Goal: Use online tool/utility: Utilize a website feature to perform a specific function

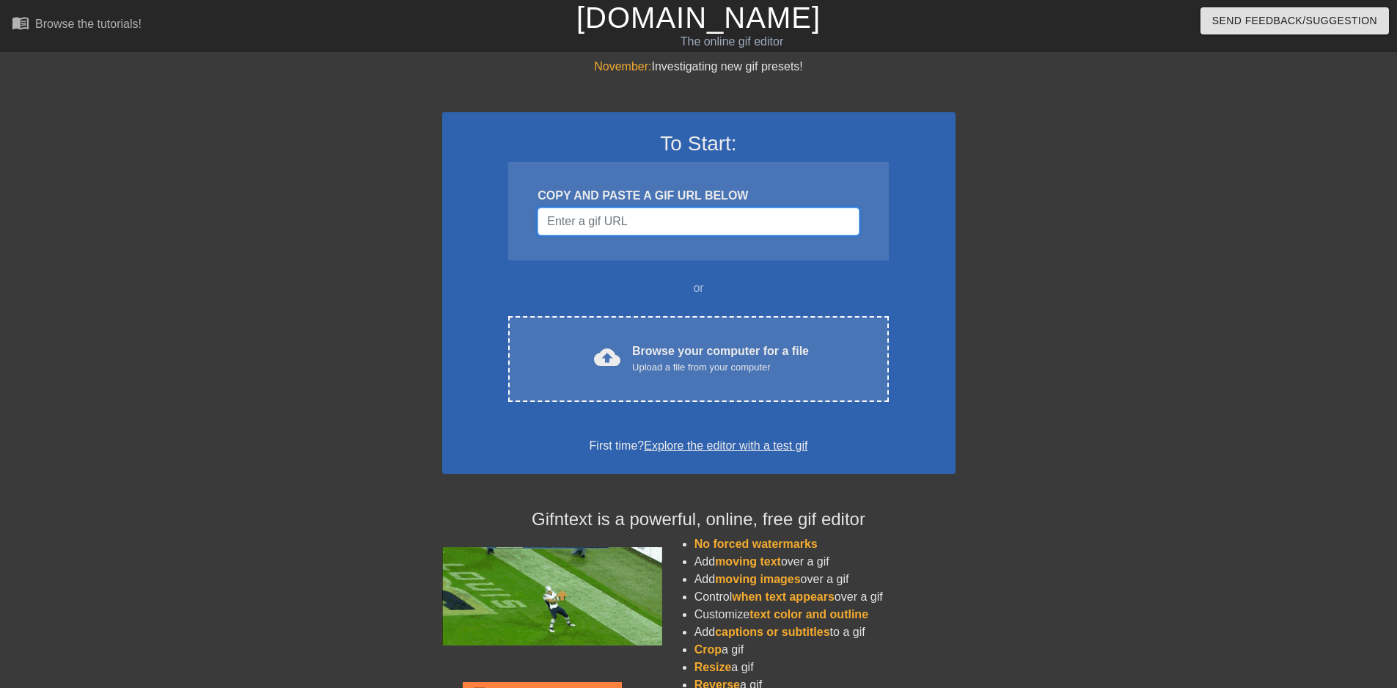
click at [612, 219] on input "Username" at bounding box center [698, 222] width 321 height 28
paste input "[URL][DOMAIN_NAME]"
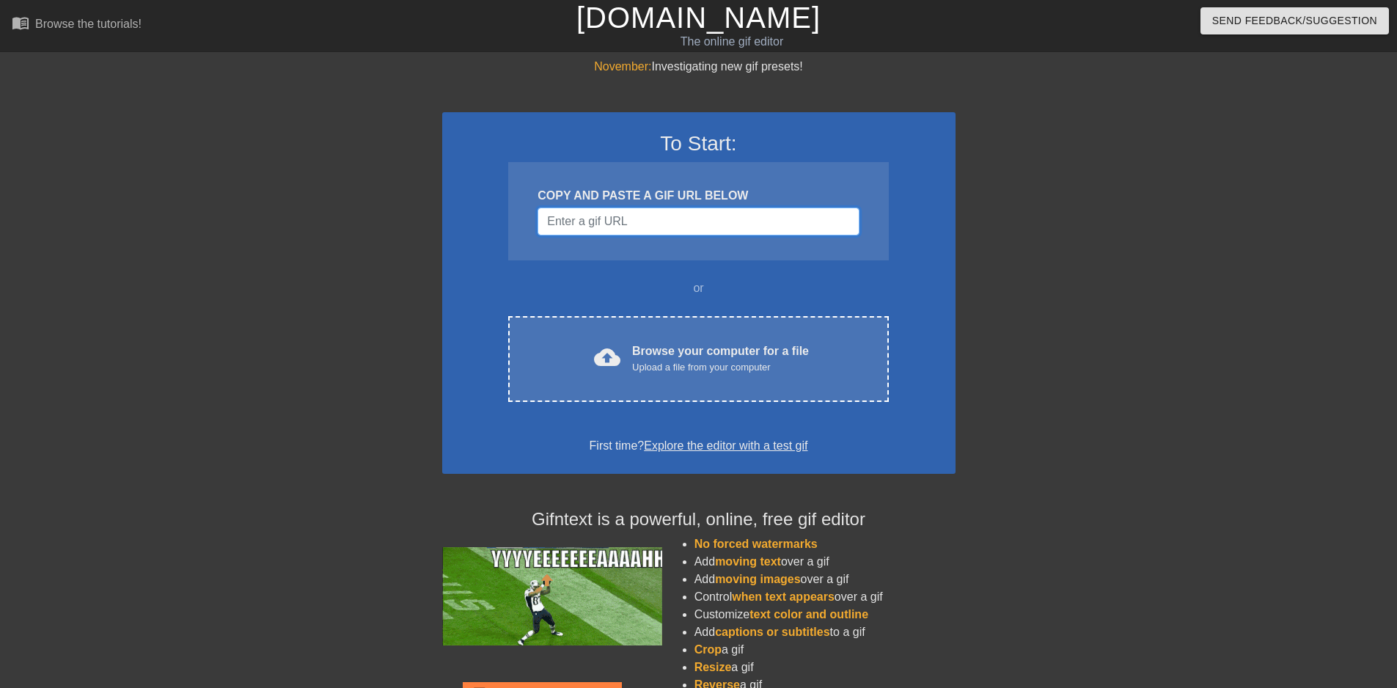
type input "[URL][DOMAIN_NAME]"
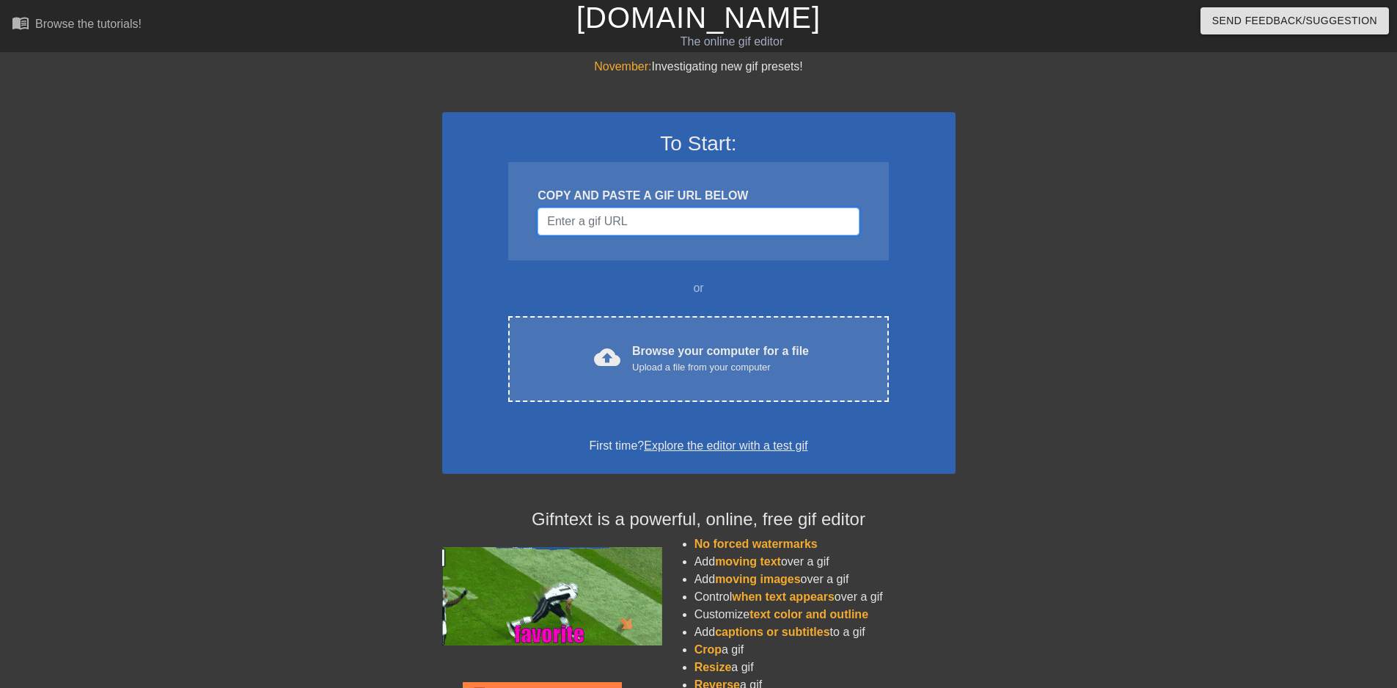
paste input "[URL][DOMAIN_NAME]"
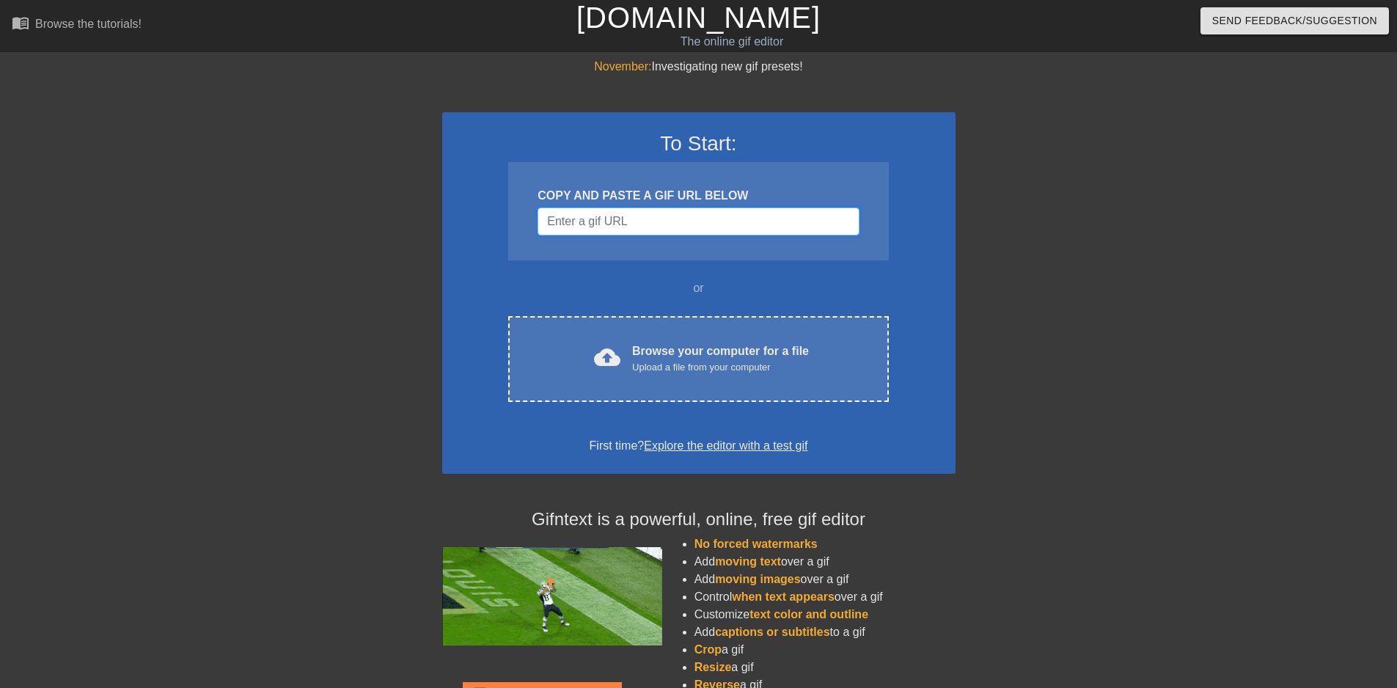
type input "[URL][DOMAIN_NAME]"
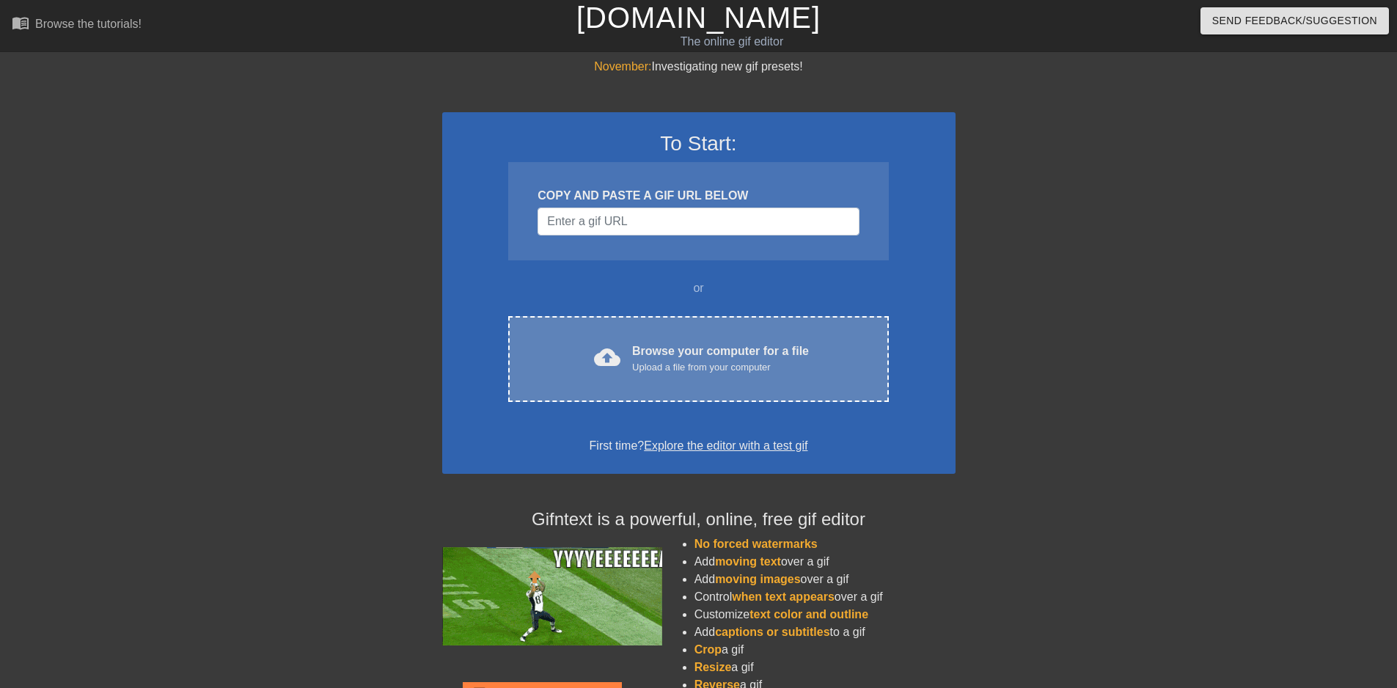
click at [643, 361] on div "Upload a file from your computer" at bounding box center [720, 367] width 177 height 15
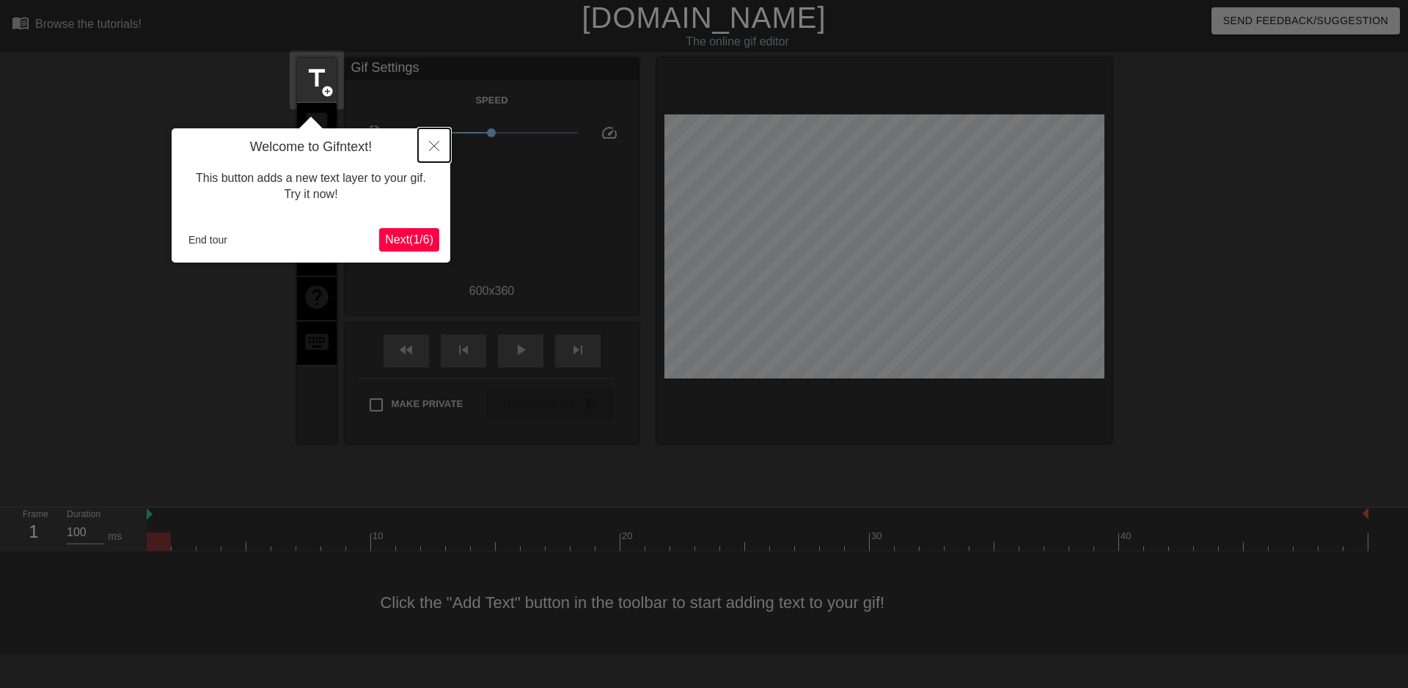
click at [430, 143] on icon "Close" at bounding box center [434, 146] width 10 height 10
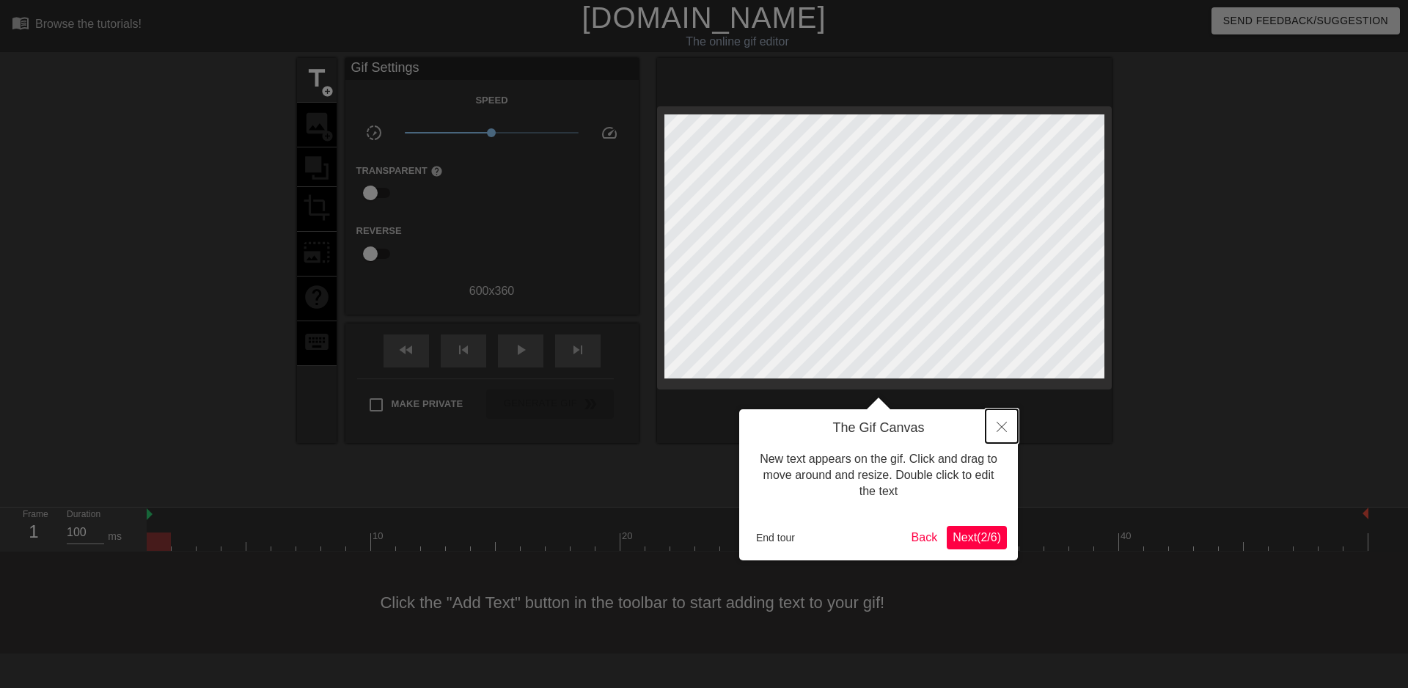
click at [1003, 429] on icon "Close" at bounding box center [1002, 427] width 10 height 10
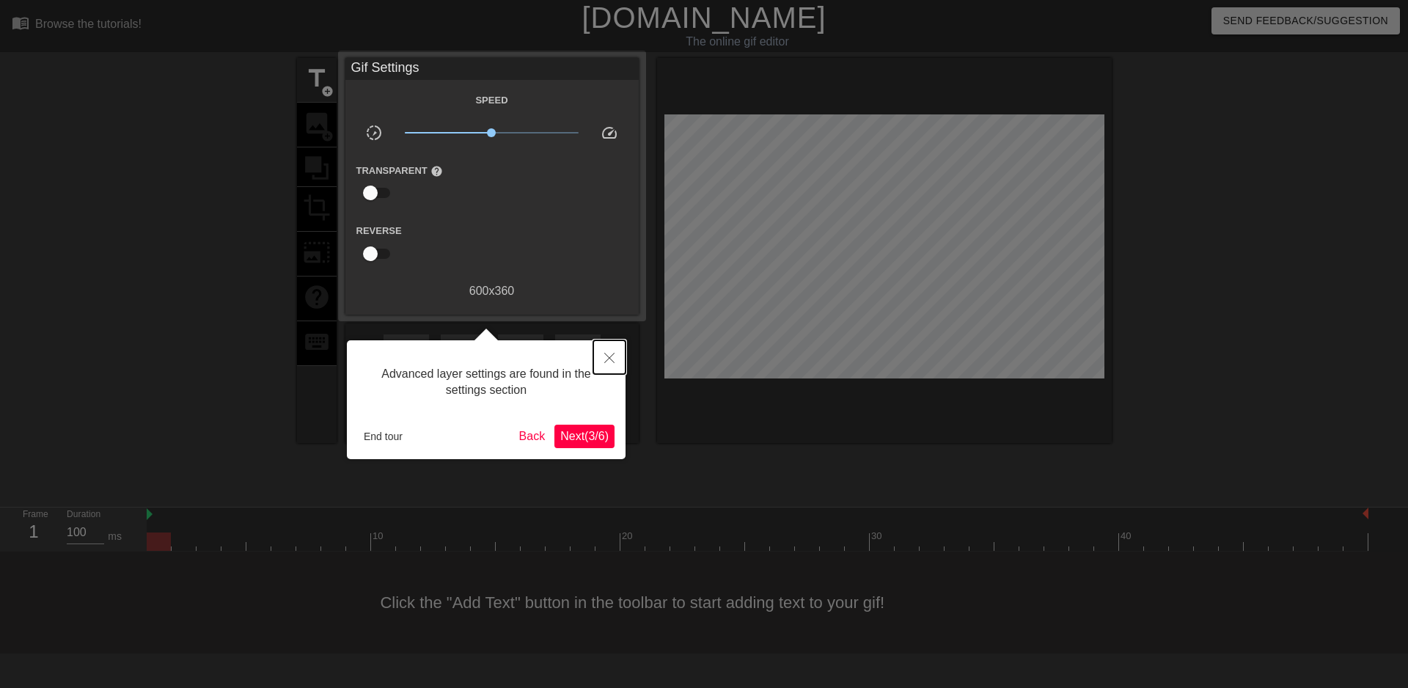
click at [606, 355] on icon "Close" at bounding box center [609, 358] width 10 height 10
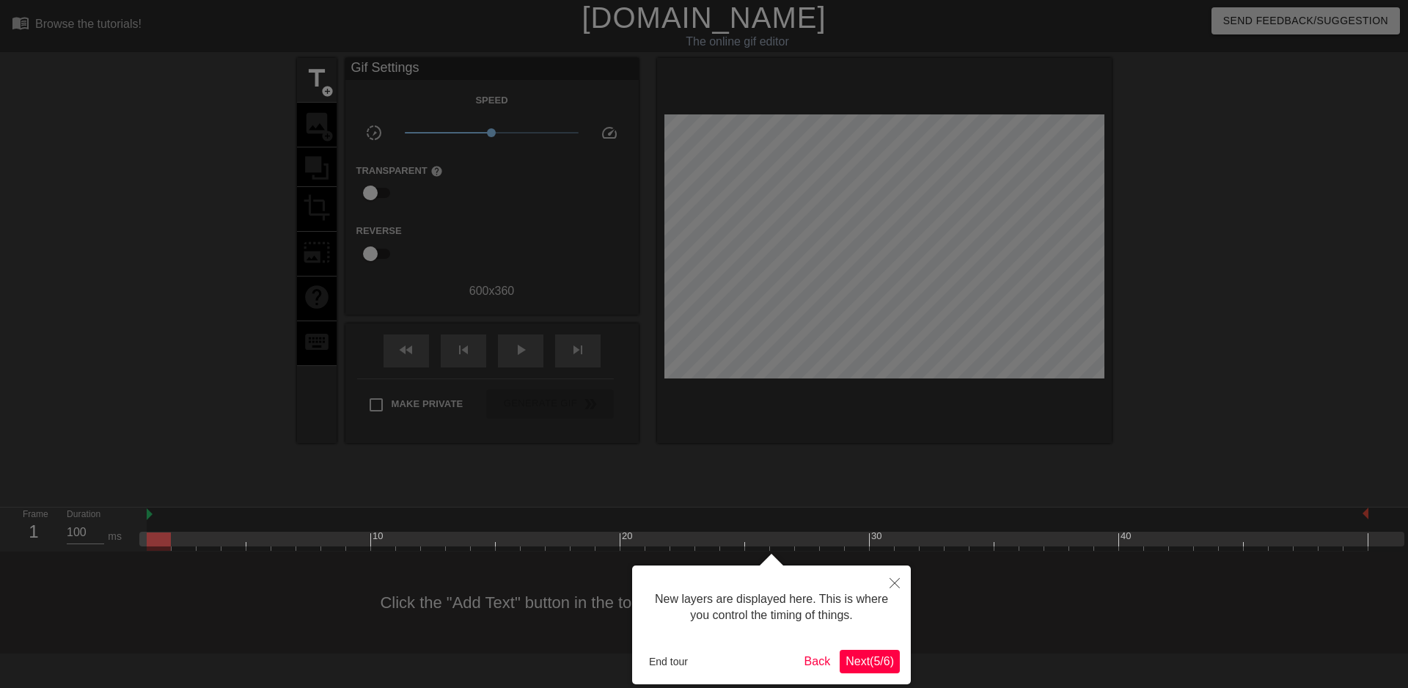
scroll to position [12, 0]
click at [898, 581] on icon "Close" at bounding box center [895, 583] width 10 height 10
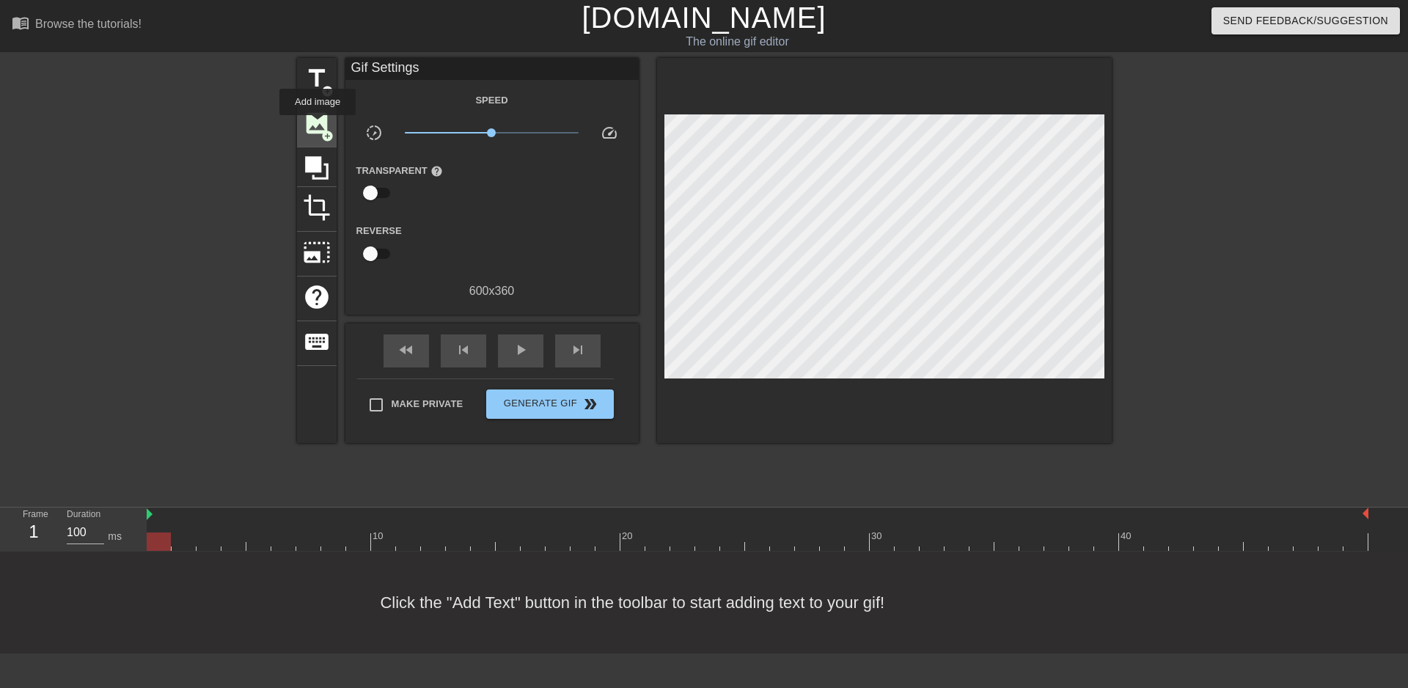
click at [312, 116] on span "image" at bounding box center [317, 123] width 28 height 28
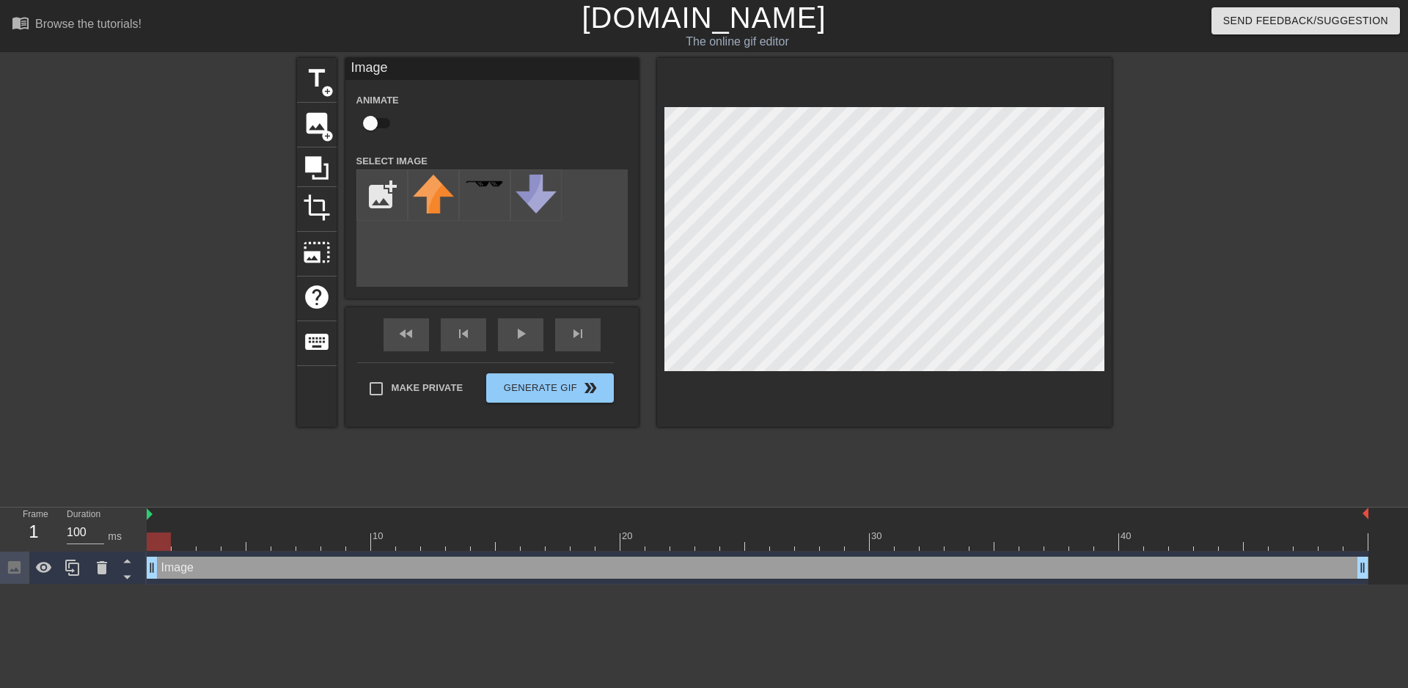
scroll to position [0, 0]
click at [374, 189] on input "file" at bounding box center [382, 195] width 50 height 50
type input "C:\fakepath\mish.png"
click at [891, 168] on div "title add_circle image add_circle crop photo_size_select_large help keyboard Im…" at bounding box center [704, 242] width 815 height 369
click at [429, 196] on div at bounding box center [433, 194] width 51 height 51
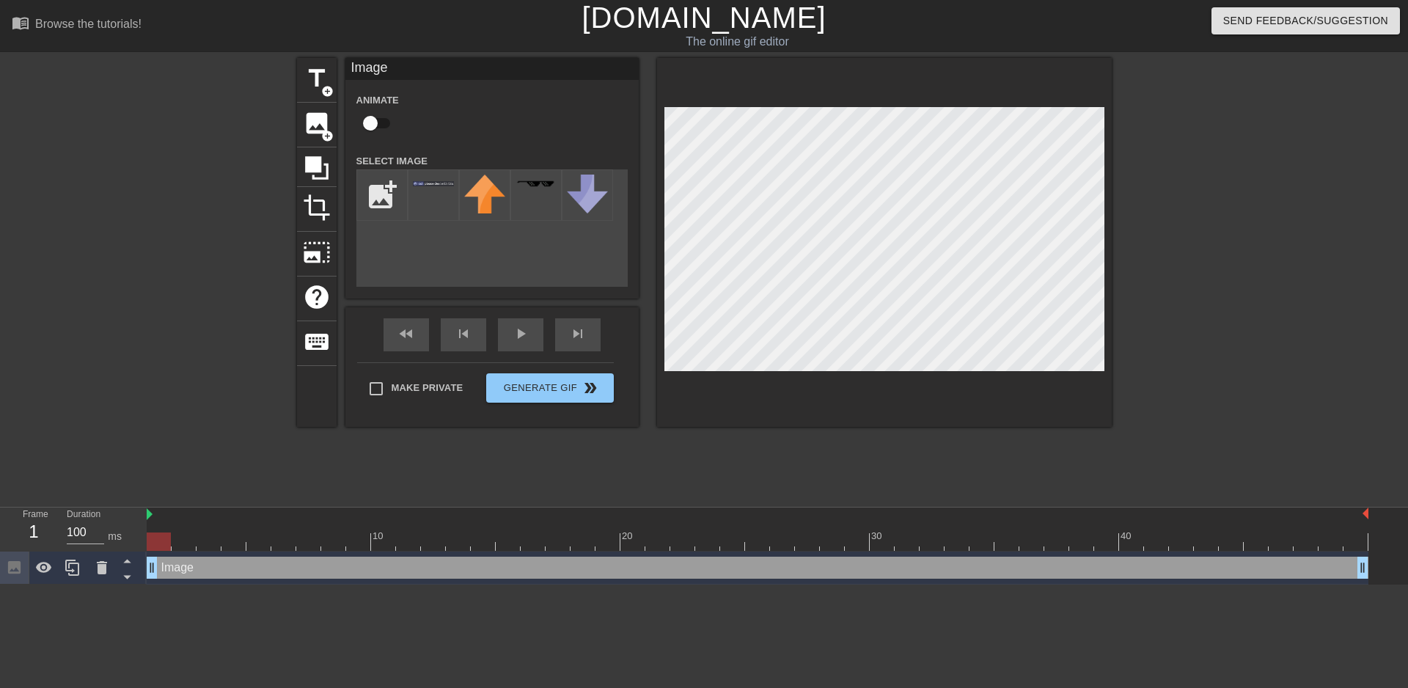
click at [661, 158] on div at bounding box center [884, 242] width 455 height 369
click at [1104, 131] on div at bounding box center [884, 242] width 455 height 369
click at [1106, 129] on div at bounding box center [884, 242] width 455 height 369
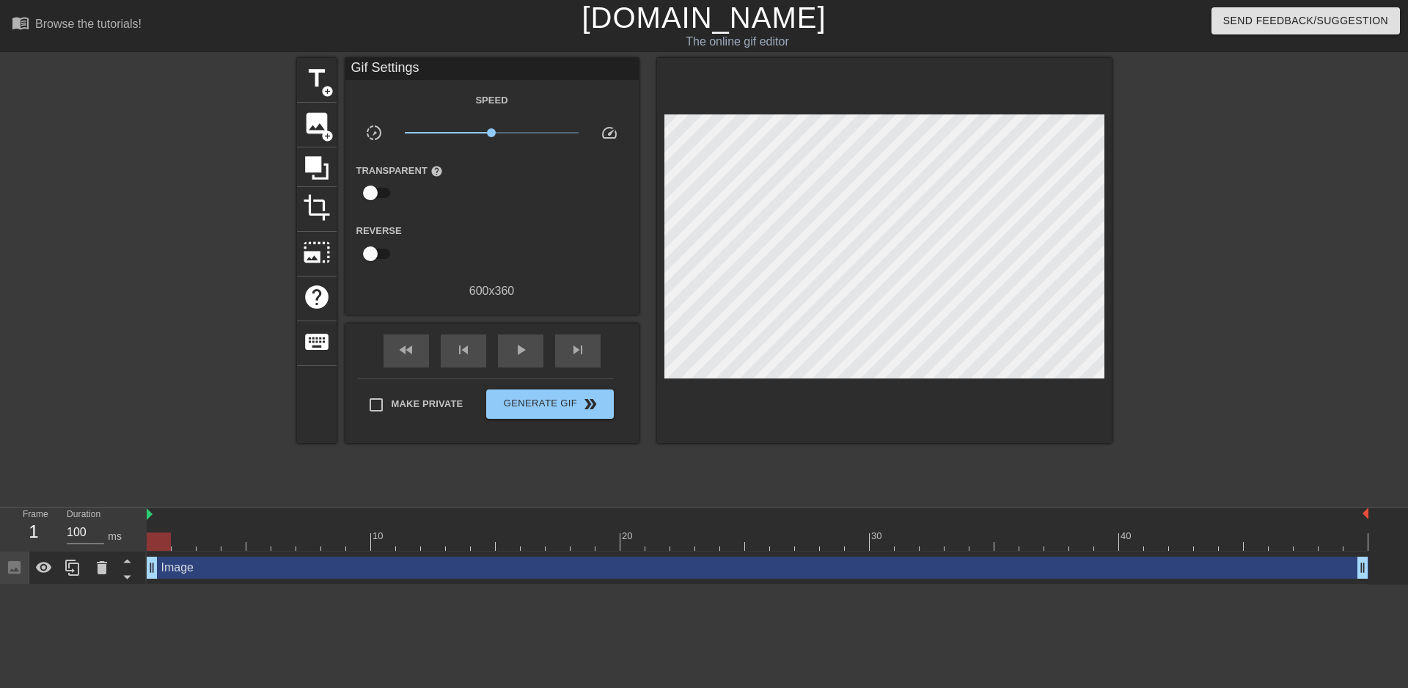
click at [1148, 211] on div at bounding box center [1239, 278] width 220 height 440
click at [445, 472] on div "title add_circle image add_circle crop photo_size_select_large help keyboard Gi…" at bounding box center [704, 278] width 815 height 440
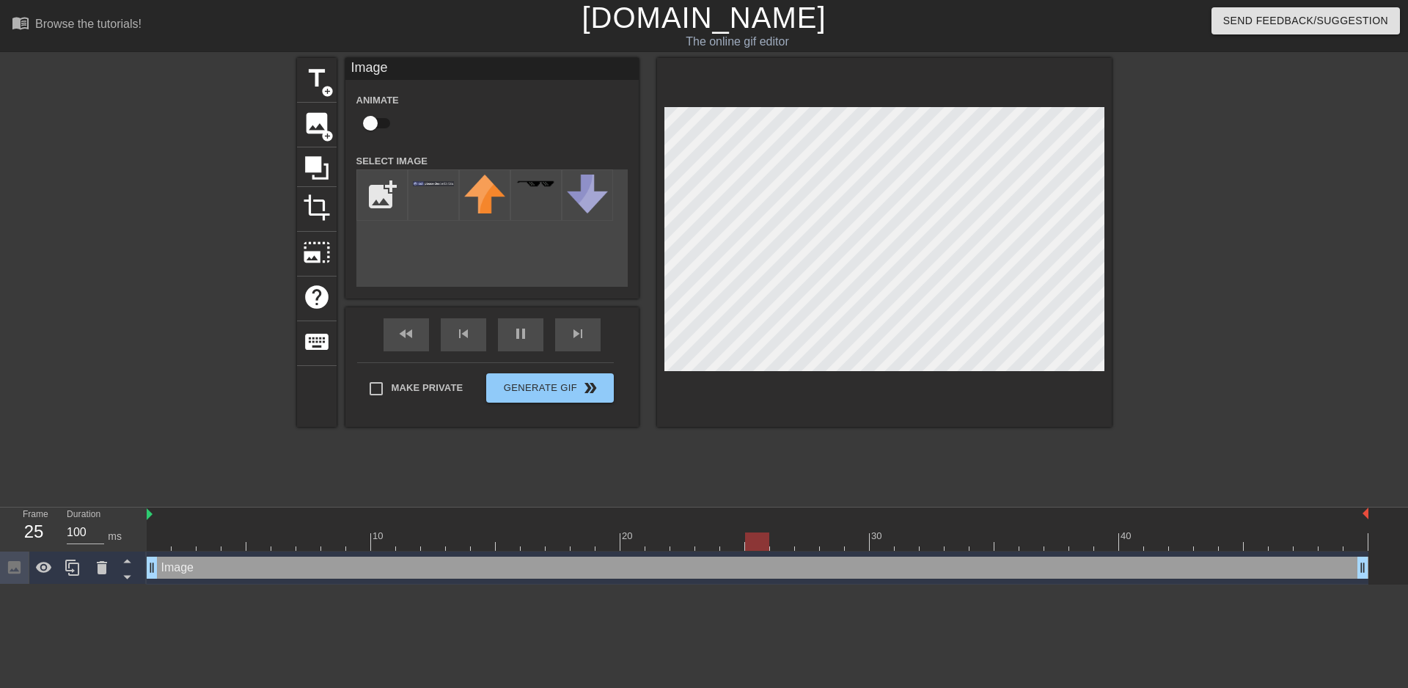
click at [1248, 227] on div at bounding box center [1239, 278] width 220 height 440
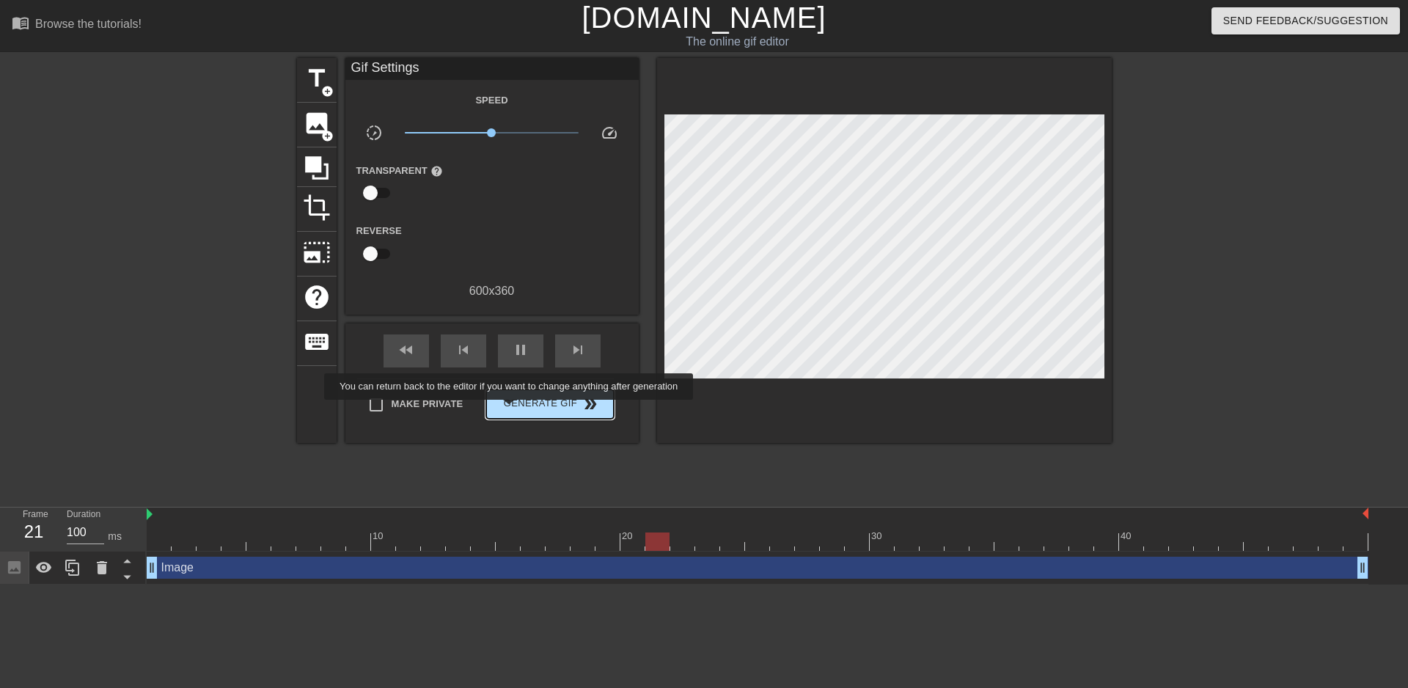
click at [522, 403] on span "Generate Gif double_arrow" at bounding box center [549, 404] width 115 height 18
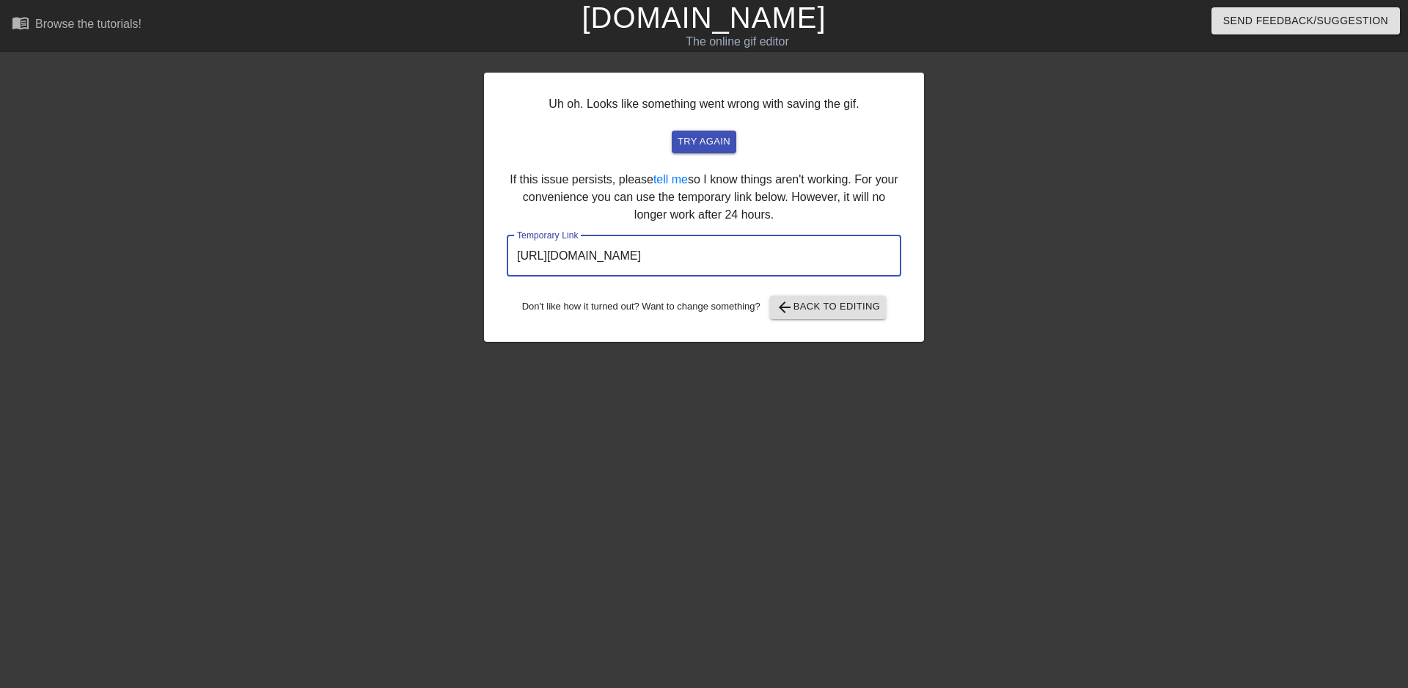
drag, startPoint x: 838, startPoint y: 257, endPoint x: 494, endPoint y: 254, distance: 344.7
click at [494, 254] on div "Uh oh. Looks like something went wrong with saving the gif. try again If this i…" at bounding box center [704, 207] width 440 height 269
